Goal: Use online tool/utility: Utilize a website feature to perform a specific function

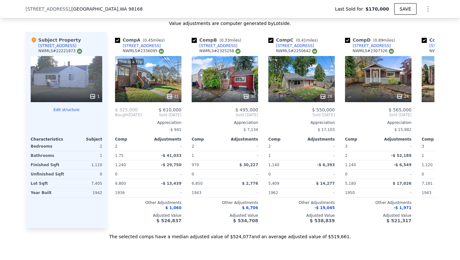
scroll to position [641, 0]
click at [421, 117] on icon at bounding box center [427, 115] width 13 height 13
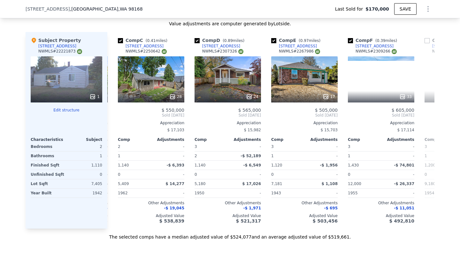
scroll to position [0, 153]
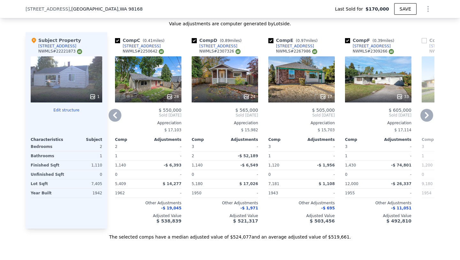
click at [425, 118] on icon at bounding box center [427, 115] width 4 height 6
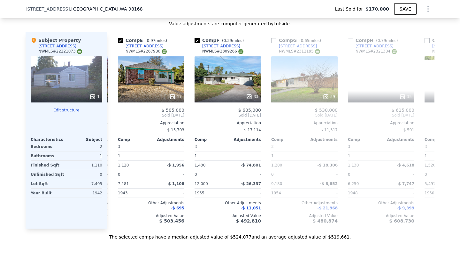
scroll to position [0, 307]
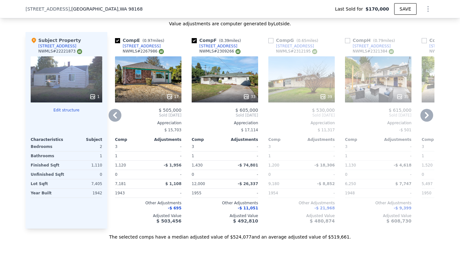
click at [425, 118] on icon at bounding box center [427, 115] width 4 height 6
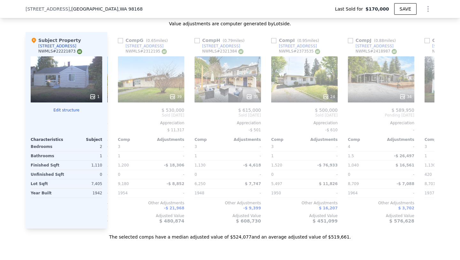
scroll to position [0, 460]
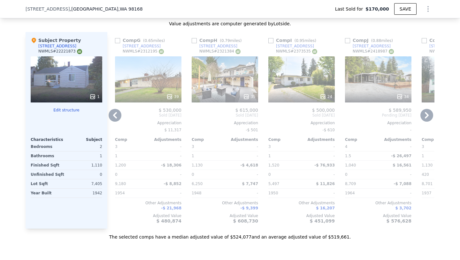
click at [114, 118] on icon at bounding box center [115, 115] width 13 height 13
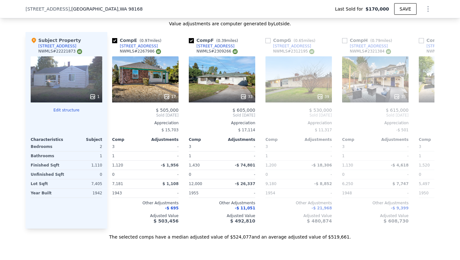
scroll to position [0, 307]
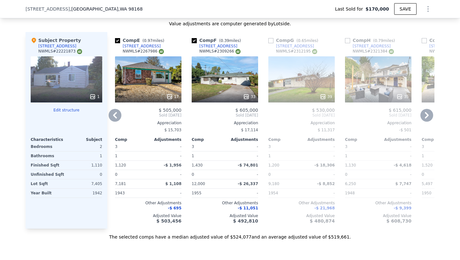
click at [113, 119] on icon at bounding box center [115, 115] width 13 height 13
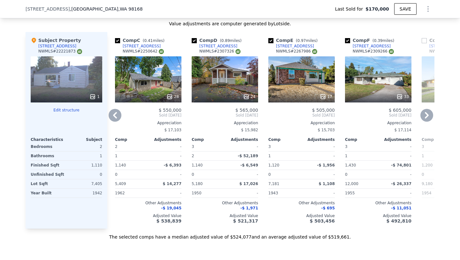
click at [114, 121] on icon at bounding box center [115, 115] width 13 height 13
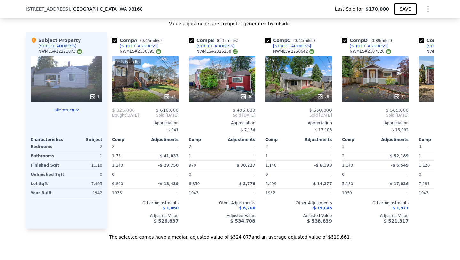
scroll to position [0, 0]
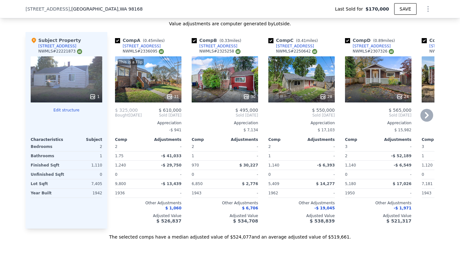
click at [427, 116] on icon at bounding box center [427, 115] width 13 height 13
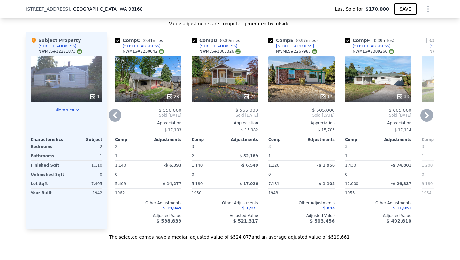
click at [425, 118] on icon at bounding box center [427, 115] width 4 height 6
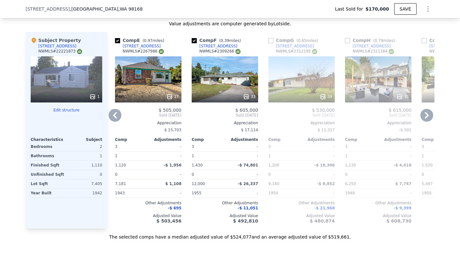
click at [425, 121] on icon at bounding box center [427, 115] width 13 height 13
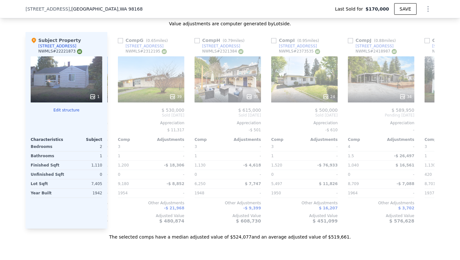
scroll to position [0, 460]
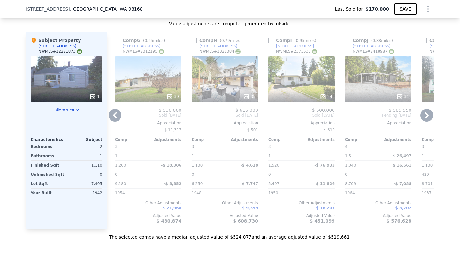
click at [291, 92] on div "24" at bounding box center [302, 79] width 66 height 46
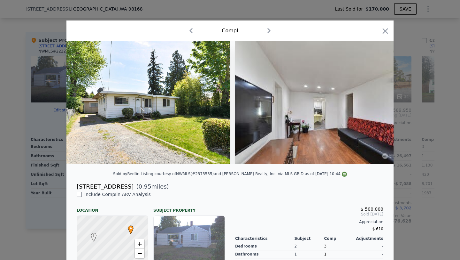
click at [405, 100] on div at bounding box center [230, 130] width 460 height 260
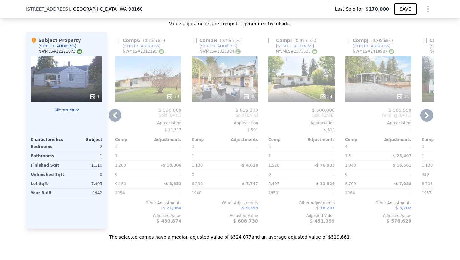
click at [113, 118] on icon at bounding box center [115, 115] width 13 height 13
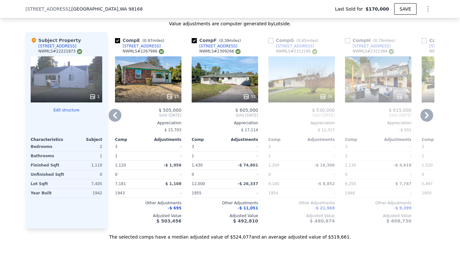
click at [117, 121] on icon at bounding box center [115, 115] width 13 height 13
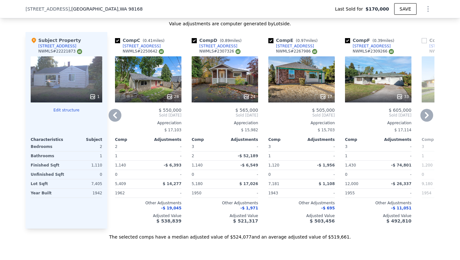
click at [115, 121] on icon at bounding box center [115, 115] width 13 height 13
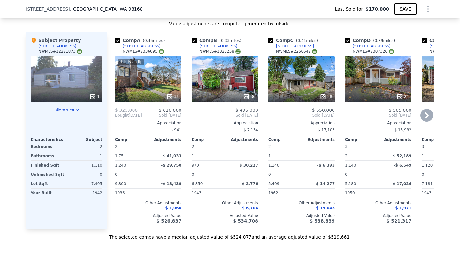
click at [422, 120] on icon at bounding box center [427, 115] width 13 height 13
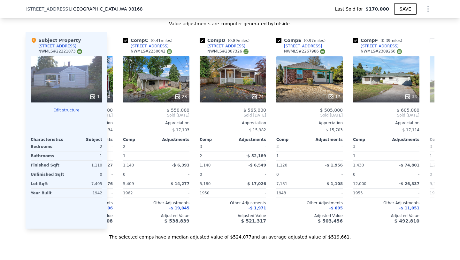
scroll to position [0, 153]
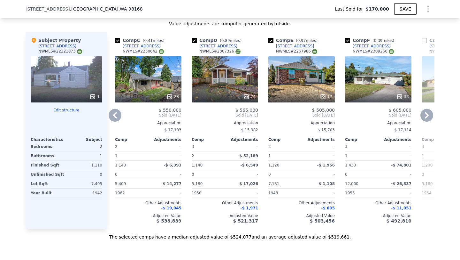
click at [110, 120] on icon at bounding box center [115, 115] width 13 height 13
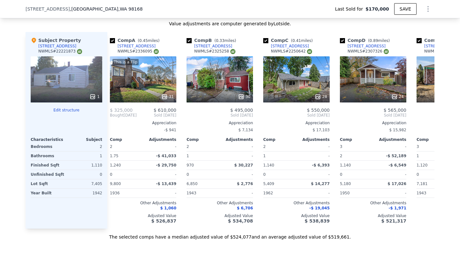
scroll to position [0, 0]
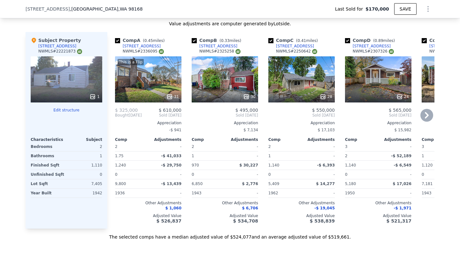
click at [307, 90] on div "28" at bounding box center [302, 79] width 66 height 46
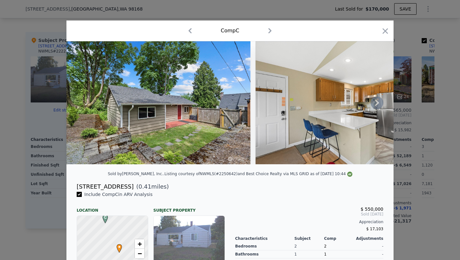
click at [375, 109] on icon at bounding box center [377, 102] width 13 height 13
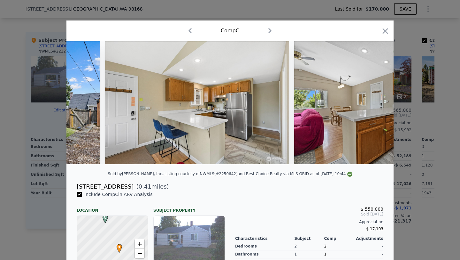
scroll to position [0, 153]
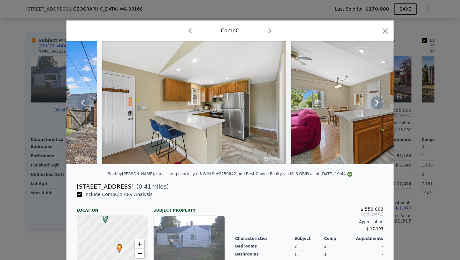
click at [416, 107] on div at bounding box center [230, 130] width 460 height 260
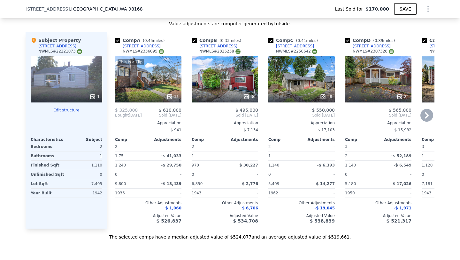
click at [426, 118] on icon at bounding box center [427, 115] width 4 height 6
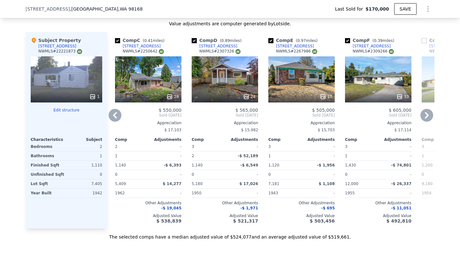
click at [428, 121] on icon at bounding box center [427, 115] width 13 height 13
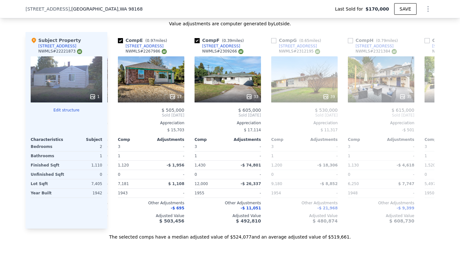
scroll to position [0, 307]
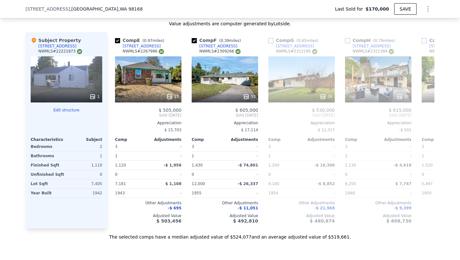
type input "$ 525,000"
type input "$ 302,868"
